Goal: Transaction & Acquisition: Purchase product/service

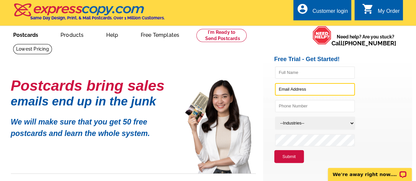
type input "karol@karolhess.com"
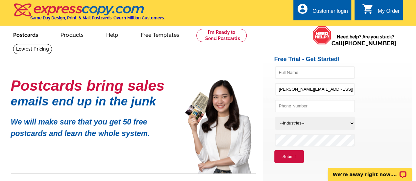
click at [32, 35] on link "Postcards" at bounding box center [26, 34] width 46 height 15
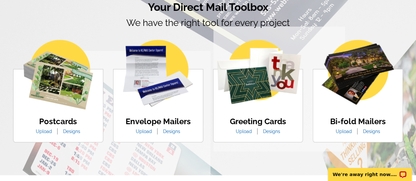
scroll to position [394, 0]
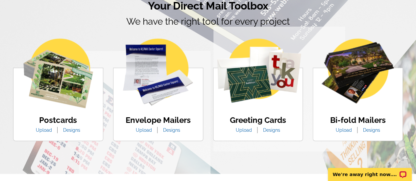
click at [70, 131] on link "Designs" at bounding box center [71, 130] width 27 height 5
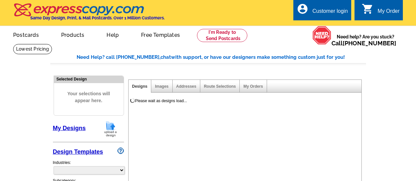
select select "1"
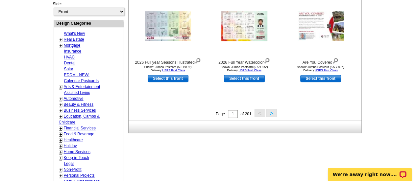
scroll to position [249, 0]
click at [81, 38] on link "Real Estate" at bounding box center [74, 40] width 20 height 5
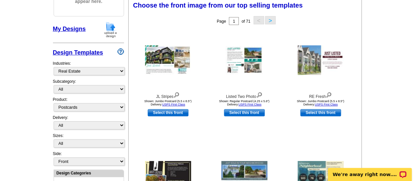
scroll to position [97, 0]
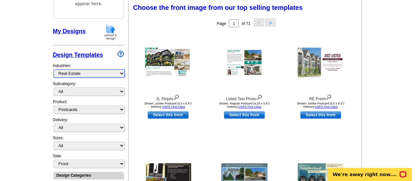
click at [122, 72] on select "What's New Real Estate Mortgage Insurance HVAC Dental Solar EDDM - NEW! Calenda…" at bounding box center [89, 73] width 71 height 8
select select "744"
click at [54, 69] on select "What's New Real Estate Mortgage Insurance HVAC Dental Solar EDDM - NEW! Calenda…" at bounding box center [89, 73] width 71 height 8
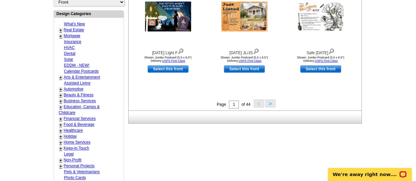
scroll to position [259, 0]
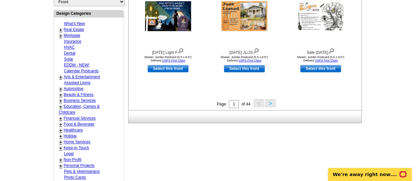
click at [270, 103] on button ">" at bounding box center [270, 103] width 11 height 8
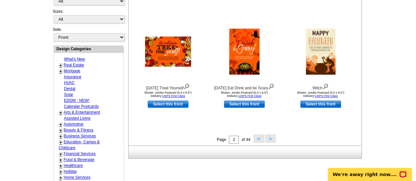
scroll to position [224, 0]
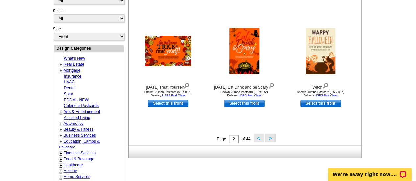
click at [268, 139] on button ">" at bounding box center [270, 138] width 11 height 8
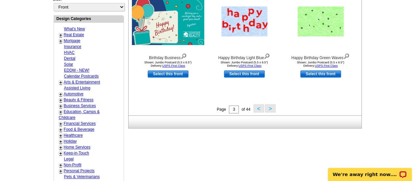
scroll to position [256, 0]
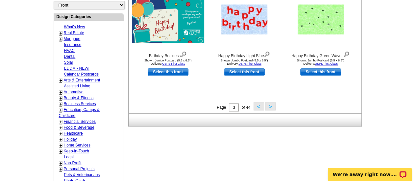
click at [270, 107] on button ">" at bounding box center [270, 106] width 11 height 8
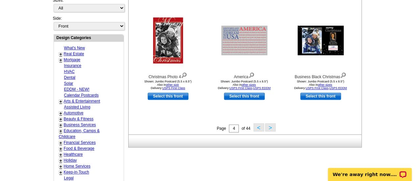
scroll to position [235, 0]
